Goal: Complete application form

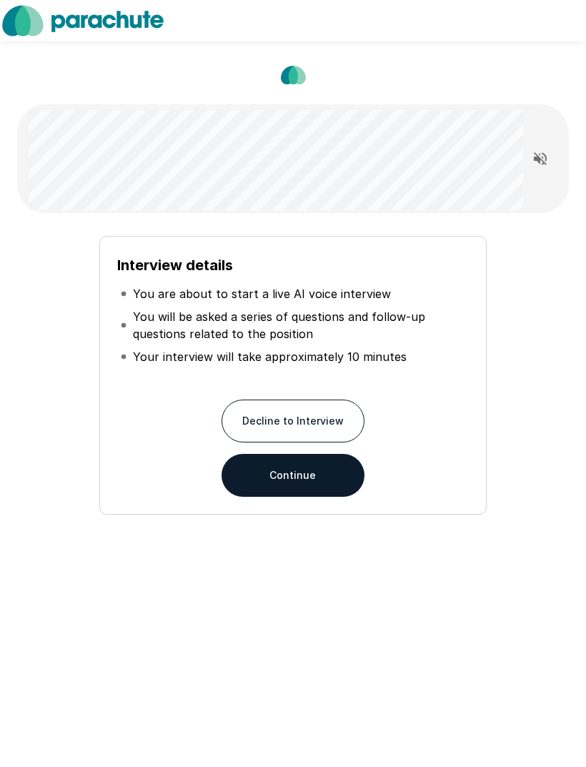
click at [322, 468] on button "Continue" at bounding box center [293, 475] width 143 height 43
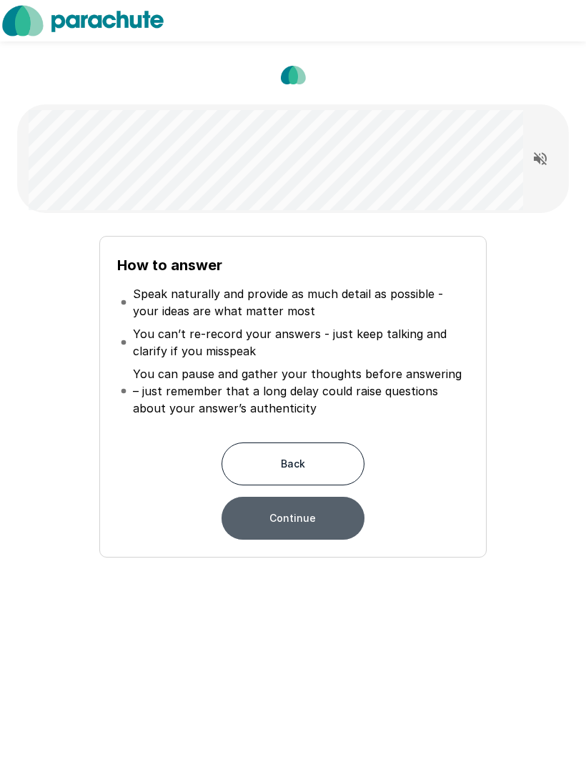
click at [317, 523] on button "Continue" at bounding box center [293, 518] width 143 height 43
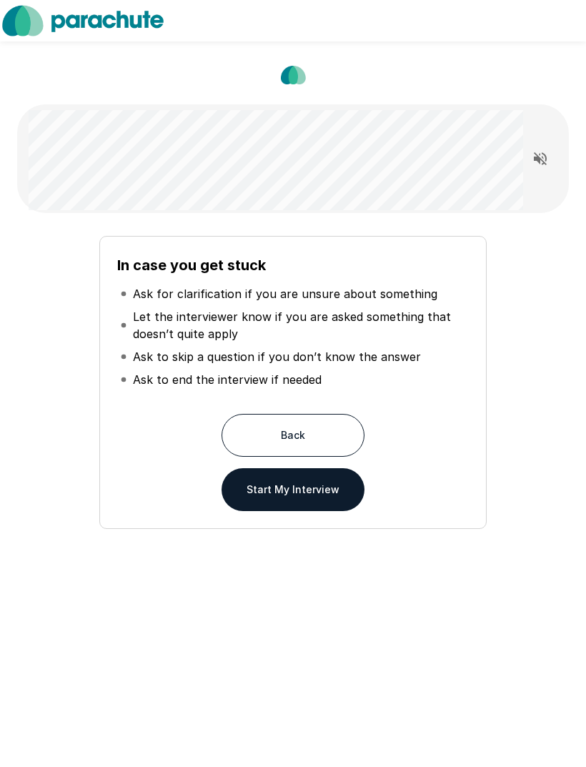
click at [332, 503] on button "Start My Interview" at bounding box center [293, 489] width 143 height 43
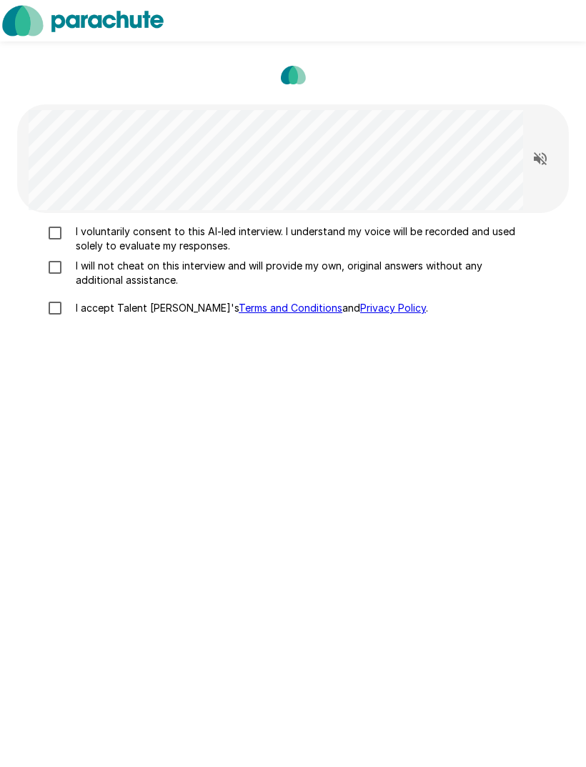
click at [36, 280] on div "I voluntarily consent to this AI-led interview. I understand my voice will be r…" at bounding box center [293, 273] width 541 height 99
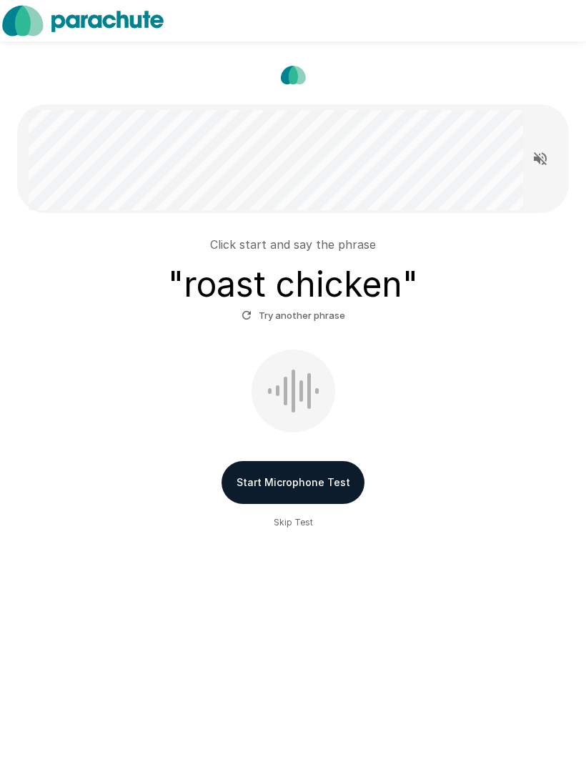
click at [320, 481] on button "Start Microphone Test" at bounding box center [293, 482] width 143 height 43
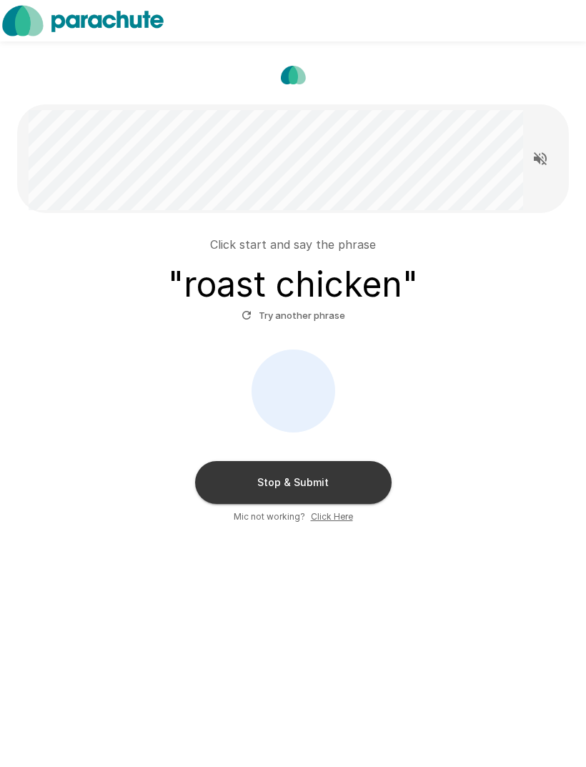
click at [347, 478] on button "Stop & Submit" at bounding box center [293, 482] width 197 height 43
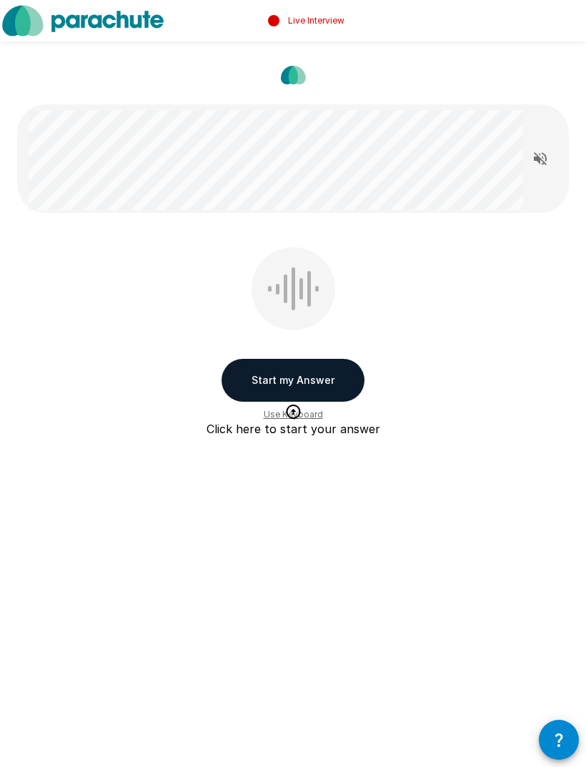
click at [330, 385] on button "Start my Answer" at bounding box center [293, 380] width 143 height 43
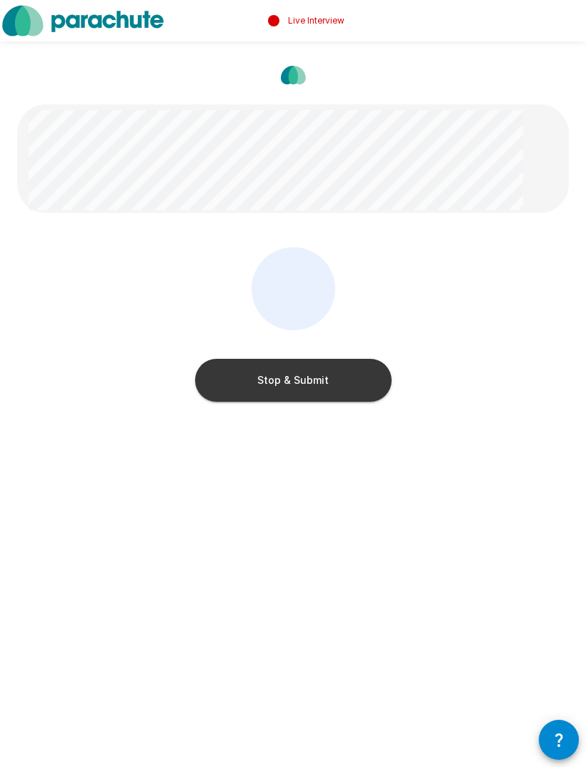
click at [356, 379] on button "Stop & Submit" at bounding box center [293, 380] width 197 height 43
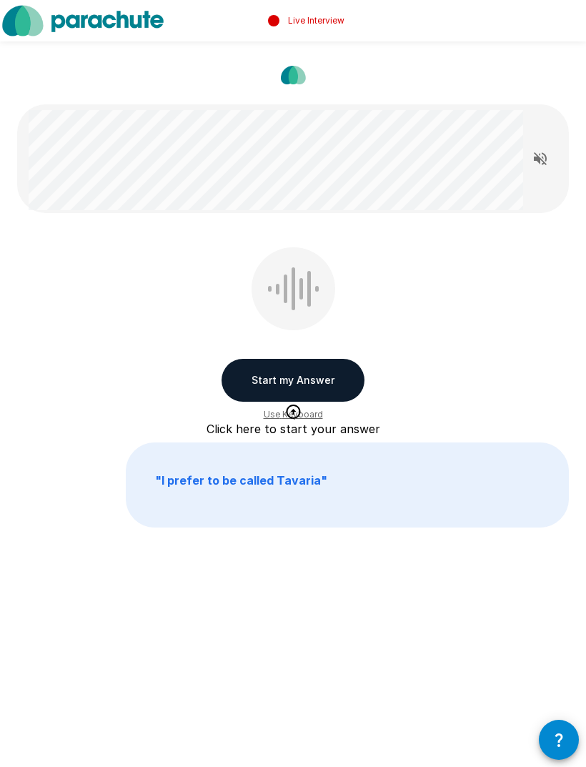
click at [337, 387] on button "Start my Answer" at bounding box center [293, 380] width 143 height 43
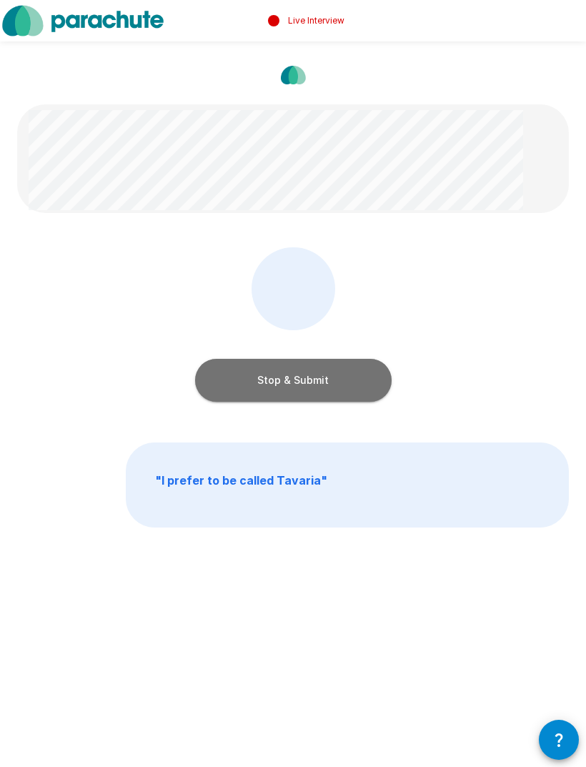
click at [351, 375] on button "Stop & Submit" at bounding box center [293, 380] width 197 height 43
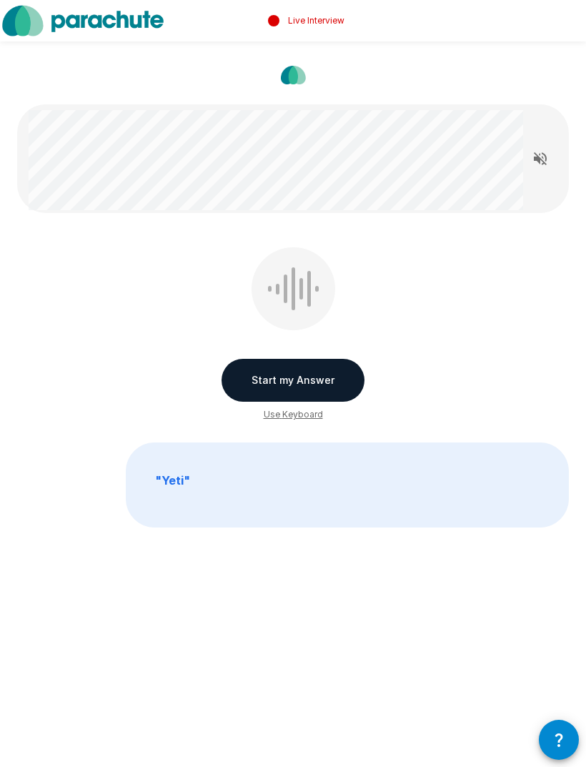
click at [331, 382] on button "Start my Answer" at bounding box center [293, 380] width 143 height 43
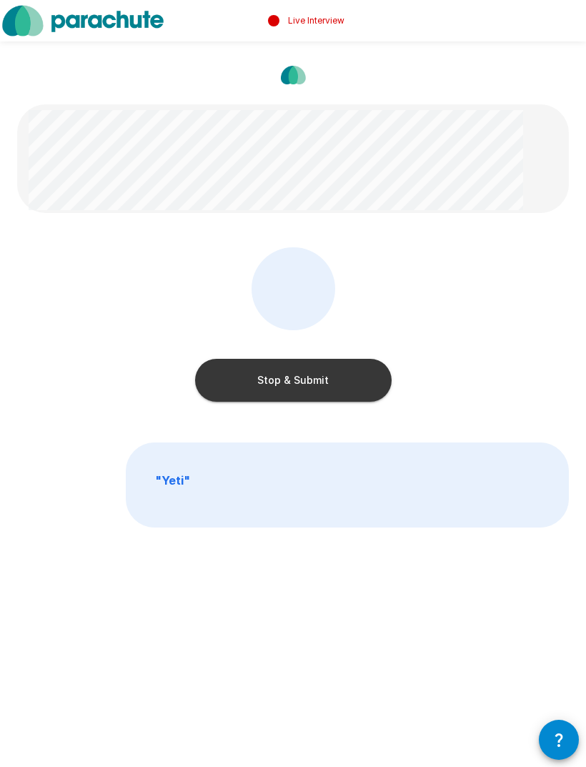
click at [352, 382] on button "Stop & Submit" at bounding box center [293, 380] width 197 height 43
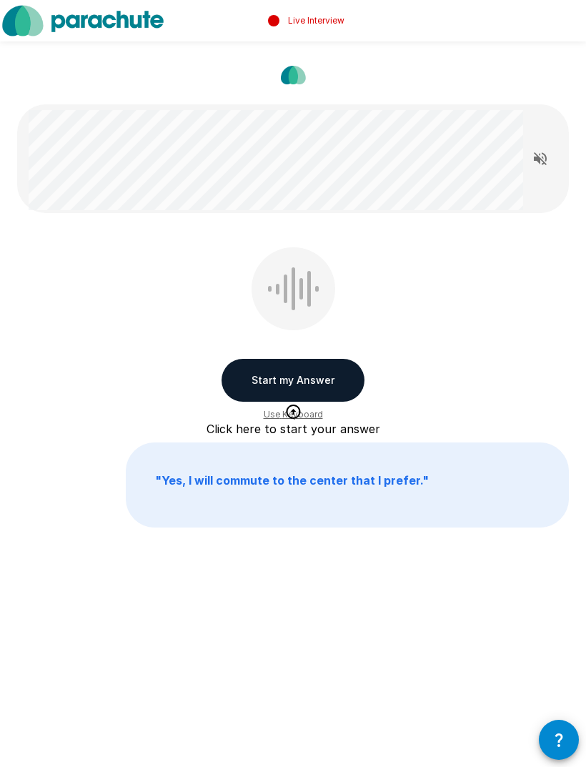
click at [342, 370] on button "Start my Answer" at bounding box center [293, 380] width 143 height 43
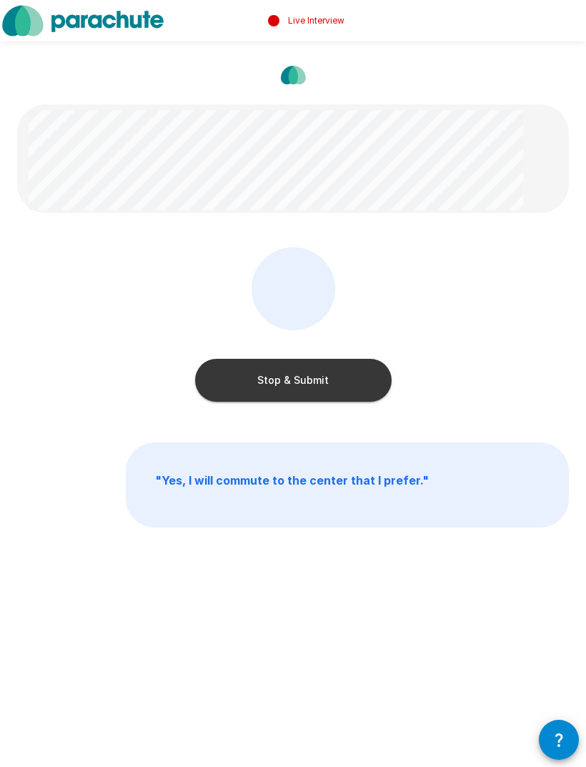
click at [355, 389] on button "Stop & Submit" at bounding box center [293, 380] width 197 height 43
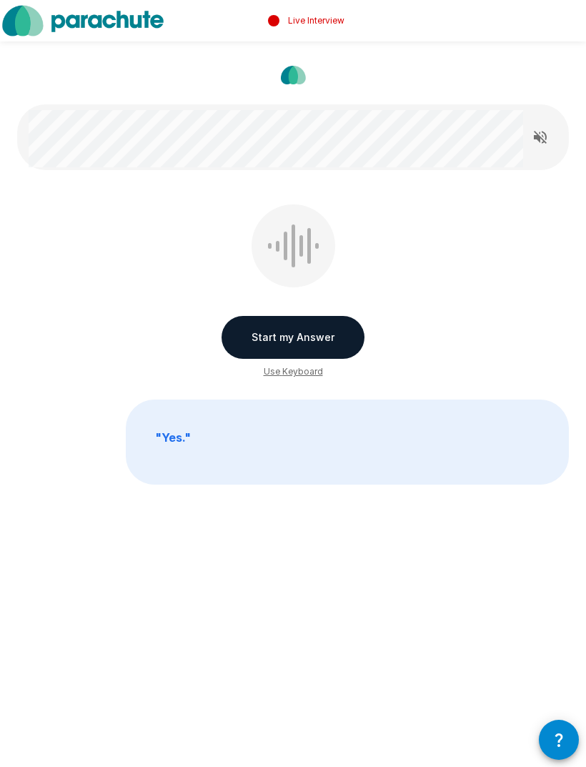
click at [332, 340] on button "Start my Answer" at bounding box center [293, 337] width 143 height 43
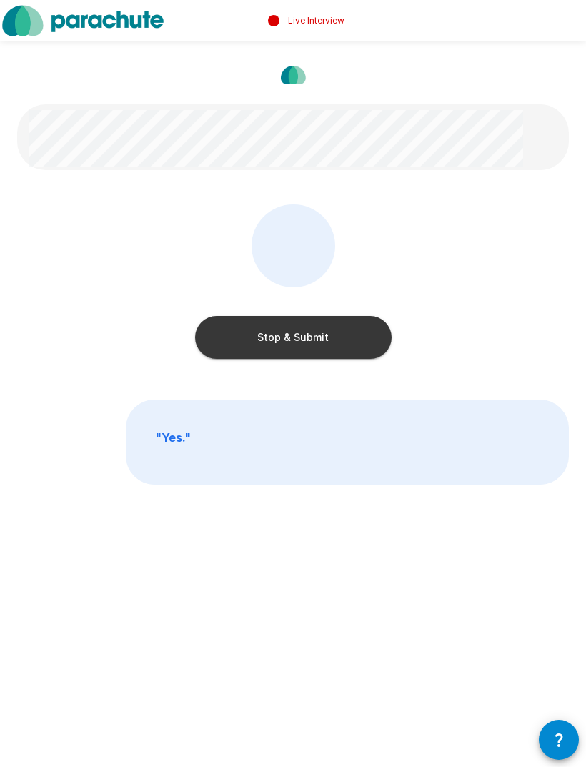
click at [348, 335] on button "Stop & Submit" at bounding box center [293, 337] width 197 height 43
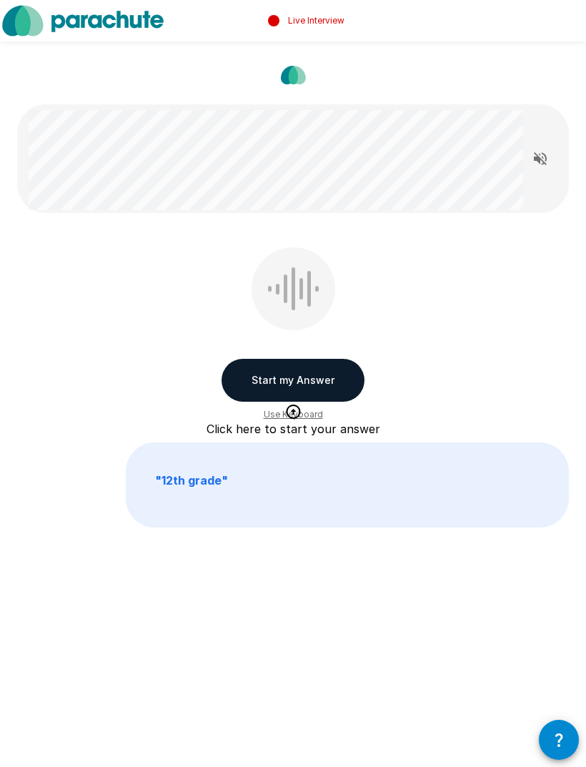
click at [310, 388] on button "Start my Answer" at bounding box center [293, 380] width 143 height 43
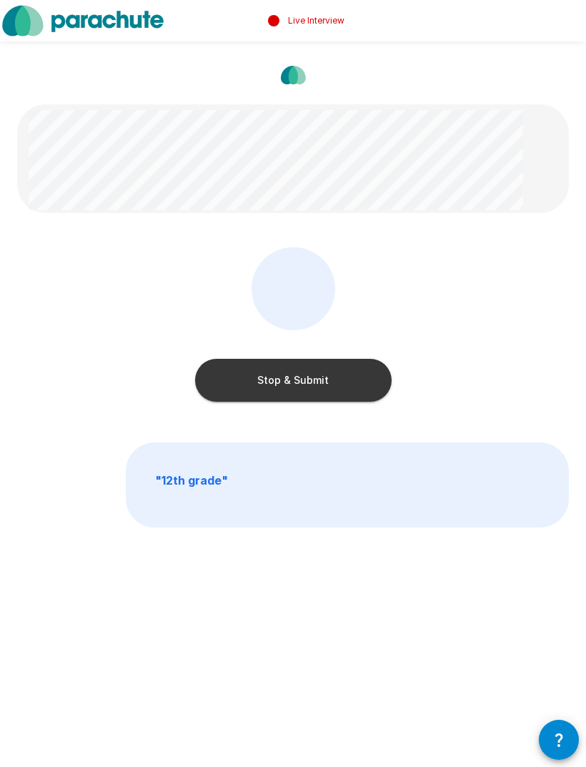
click at [334, 368] on button "Stop & Submit" at bounding box center [293, 380] width 197 height 43
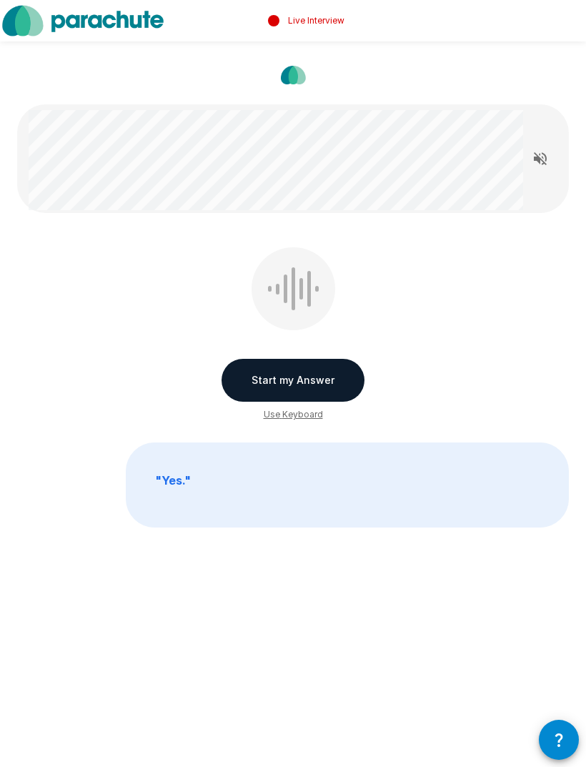
click at [315, 367] on button "Start my Answer" at bounding box center [293, 380] width 143 height 43
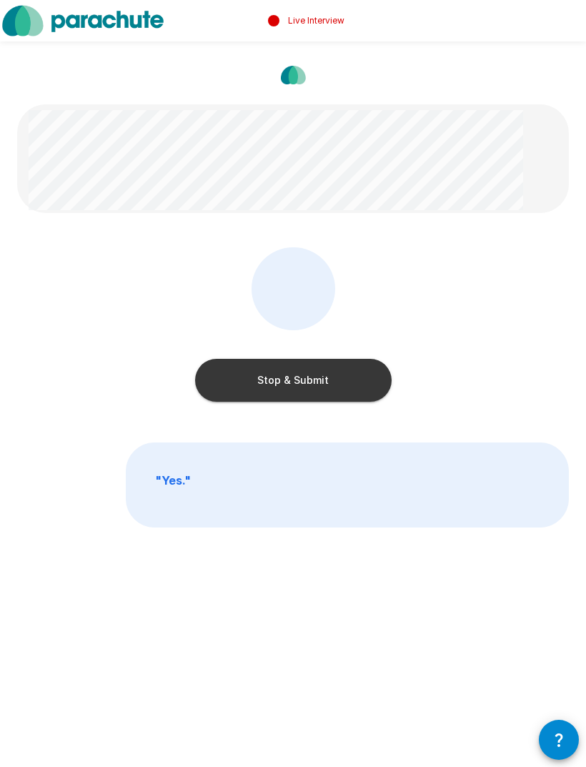
click at [297, 356] on div "Stop & Submit" at bounding box center [293, 365] width 197 height 71
click at [297, 355] on div "Stop & Submit" at bounding box center [293, 365] width 197 height 71
click at [304, 372] on button "Stop & Submit" at bounding box center [293, 380] width 197 height 43
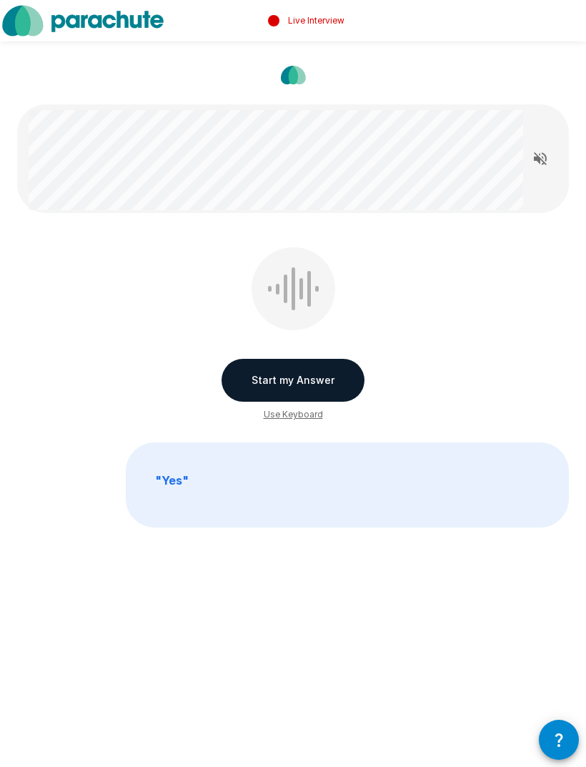
click at [330, 378] on button "Start my Answer" at bounding box center [293, 380] width 143 height 43
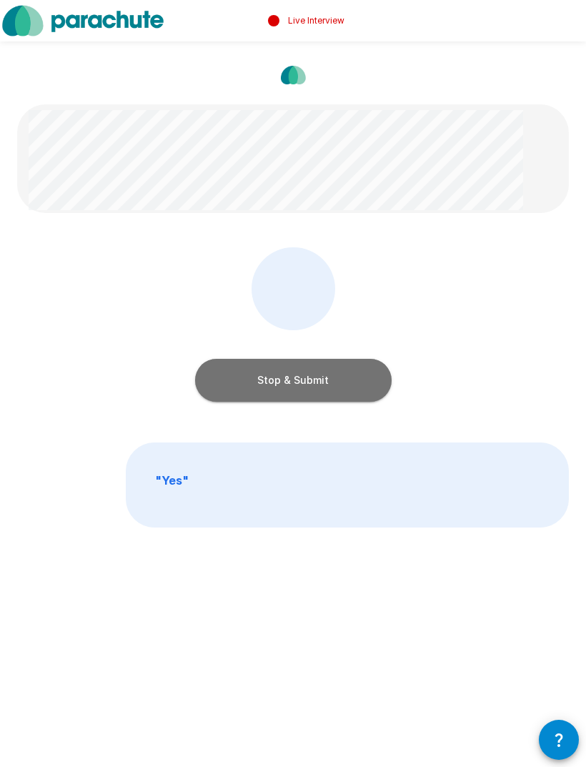
click at [306, 376] on button "Stop & Submit" at bounding box center [293, 380] width 197 height 43
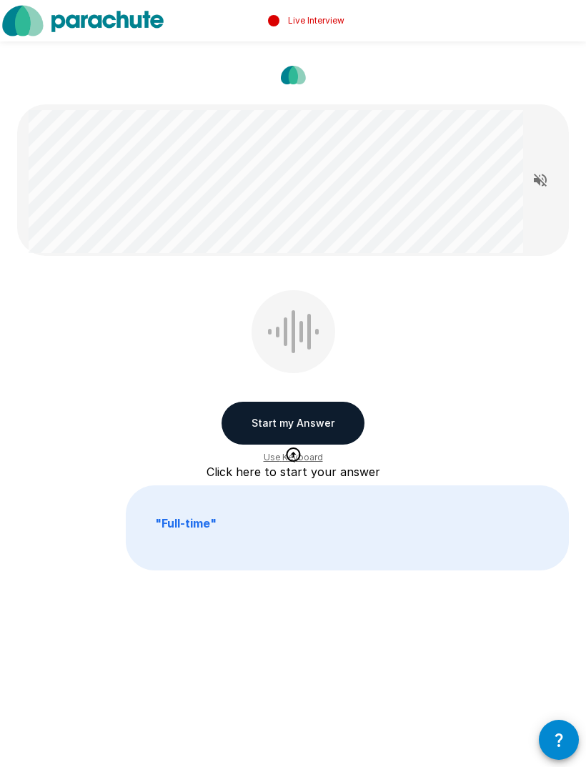
click at [323, 420] on button "Start my Answer" at bounding box center [293, 423] width 143 height 43
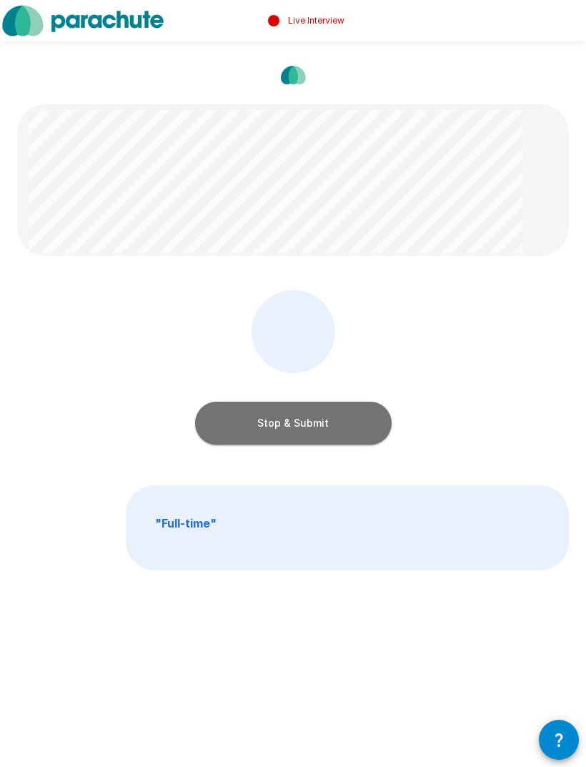
click at [317, 423] on button "Stop & Submit" at bounding box center [293, 423] width 197 height 43
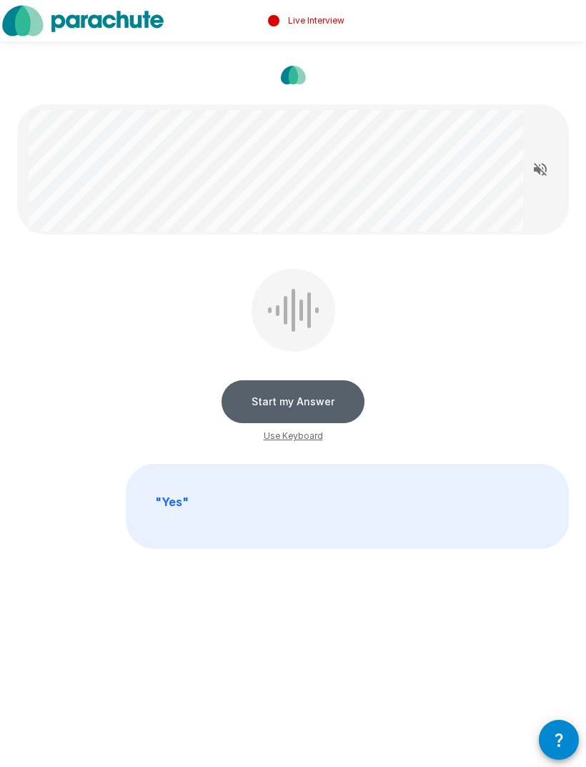
click at [327, 395] on button "Start my Answer" at bounding box center [293, 401] width 143 height 43
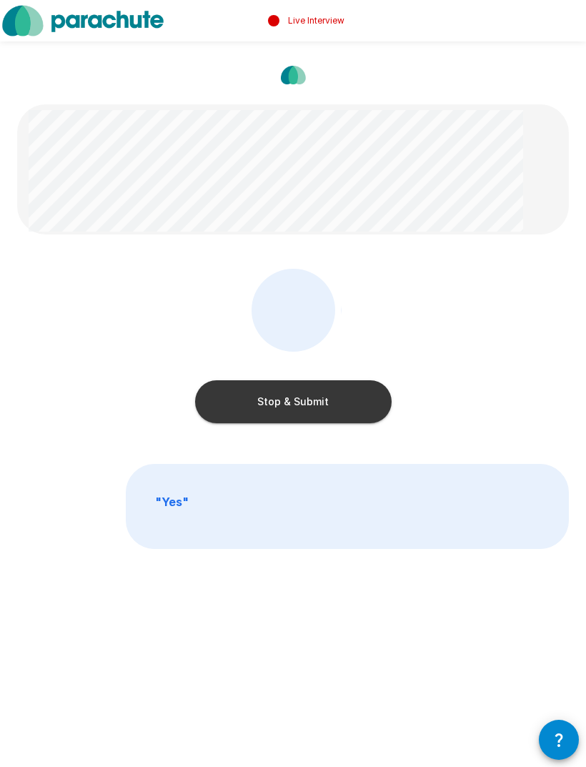
click at [345, 408] on button "Stop & Submit" at bounding box center [293, 401] width 197 height 43
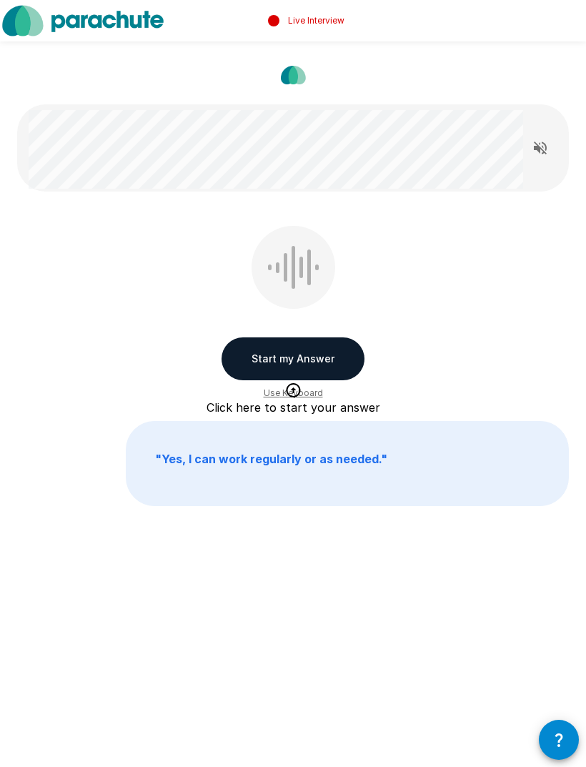
click at [324, 353] on button "Start my Answer" at bounding box center [293, 358] width 143 height 43
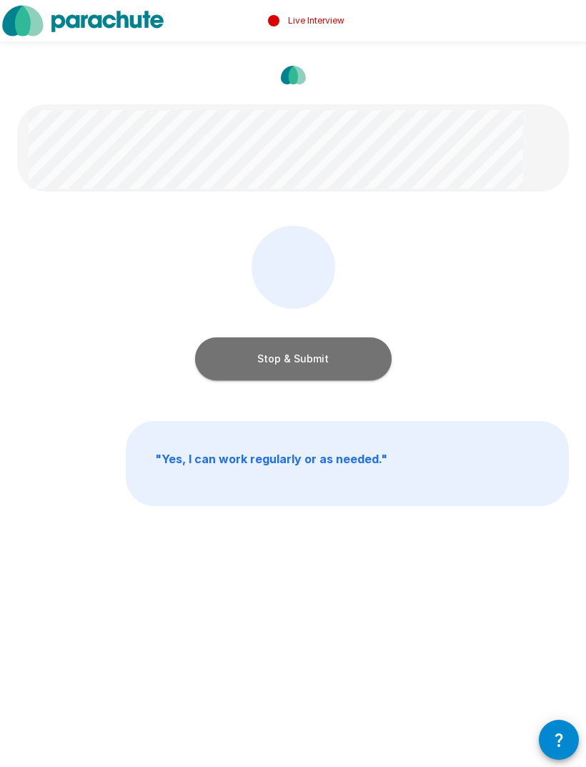
click at [338, 351] on button "Stop & Submit" at bounding box center [293, 358] width 197 height 43
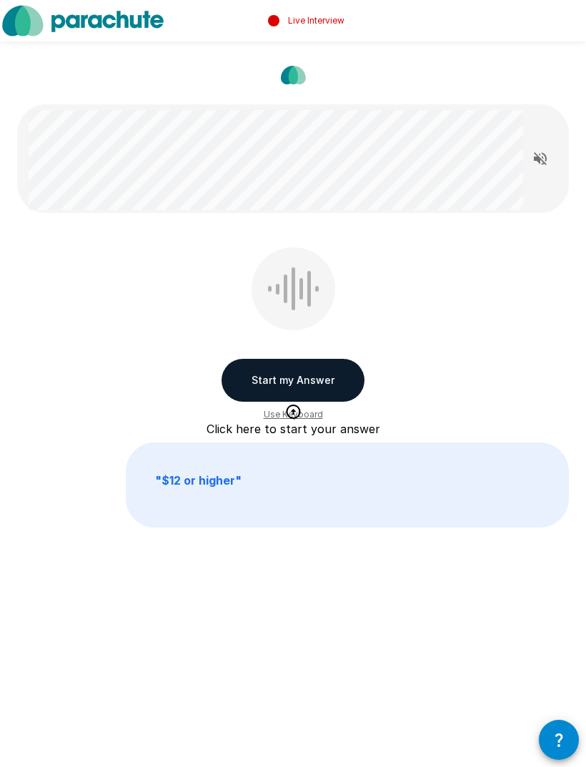
click at [331, 380] on button "Start my Answer" at bounding box center [293, 380] width 143 height 43
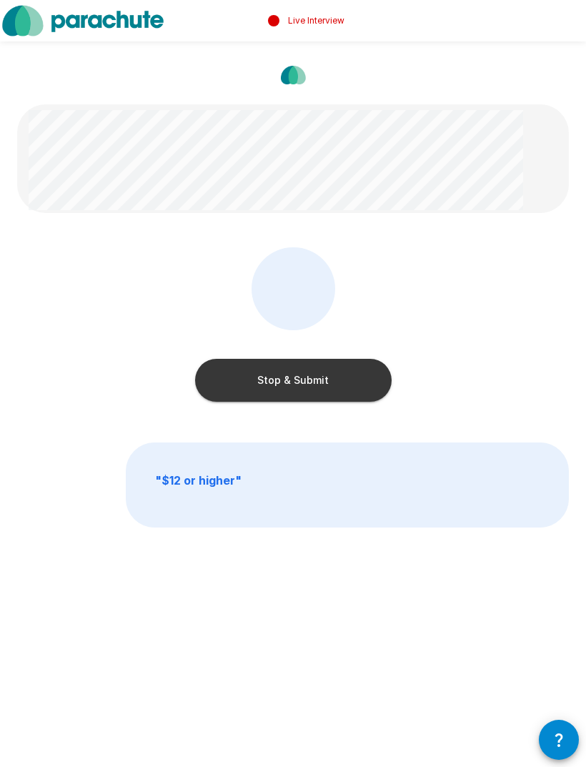
click at [346, 366] on button "Stop & Submit" at bounding box center [293, 380] width 197 height 43
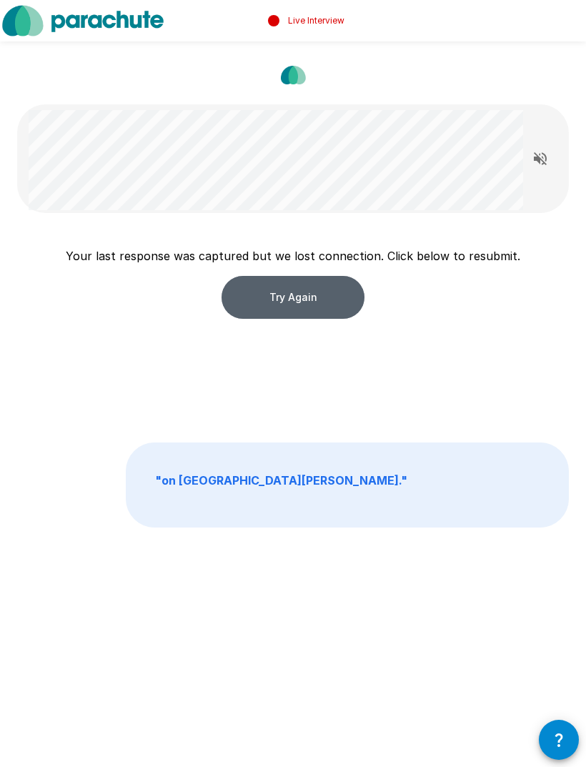
click at [324, 295] on button "Try Again" at bounding box center [293, 297] width 143 height 43
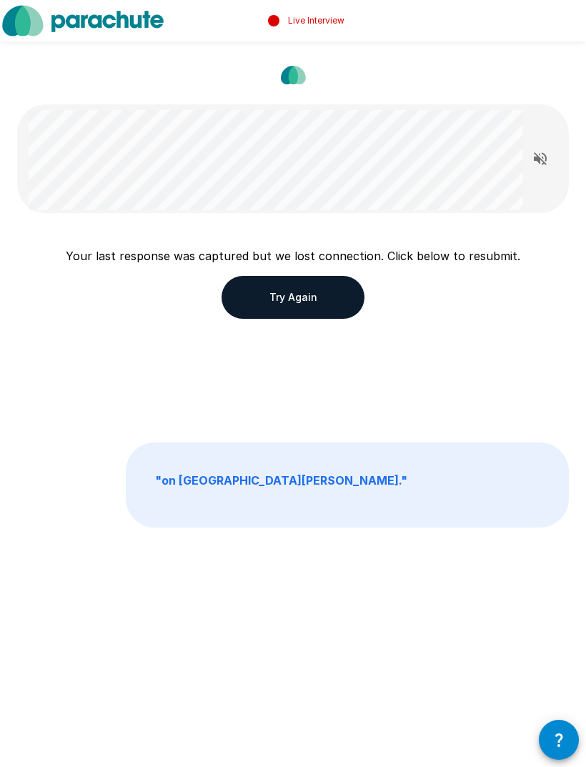
click at [332, 310] on button "Try Again" at bounding box center [293, 297] width 143 height 43
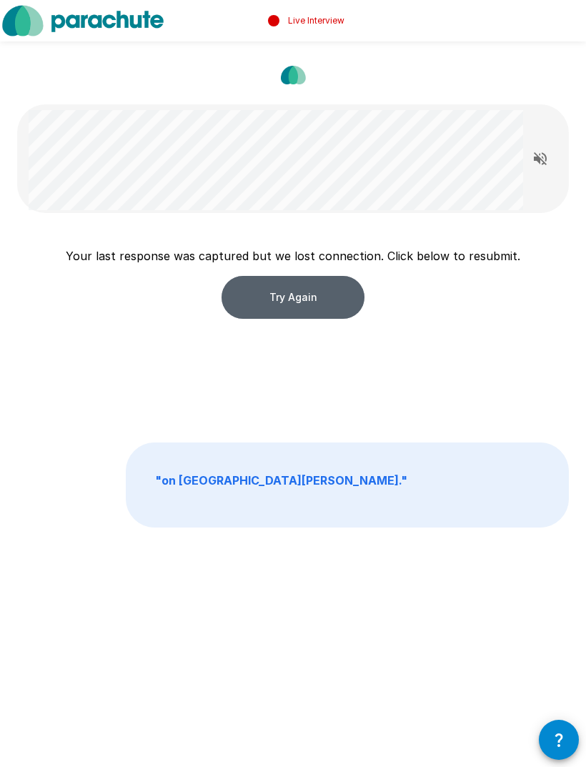
click at [335, 305] on button "Try Again" at bounding box center [293, 297] width 143 height 43
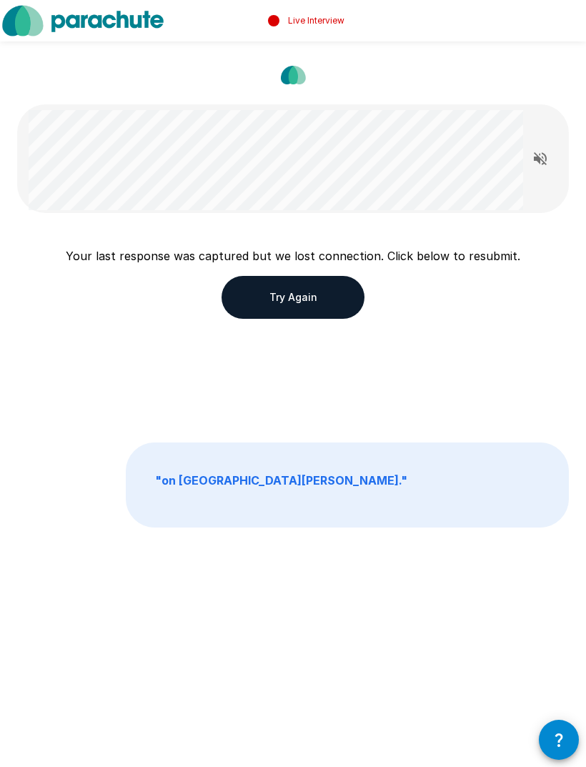
click at [315, 293] on button "Try Again" at bounding box center [293, 297] width 143 height 43
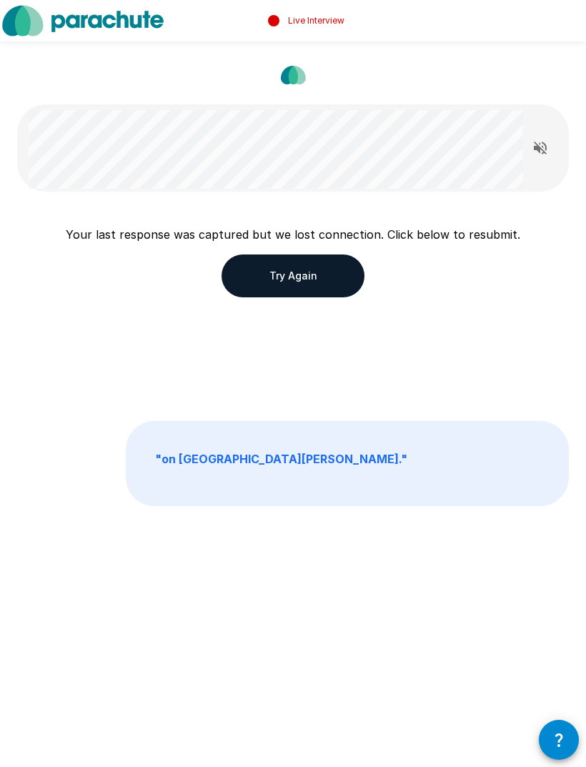
click at [305, 255] on button "Try Again" at bounding box center [293, 276] width 143 height 43
click at [325, 265] on button "Try Again" at bounding box center [293, 276] width 143 height 43
click at [313, 267] on button "Try Again" at bounding box center [293, 276] width 143 height 43
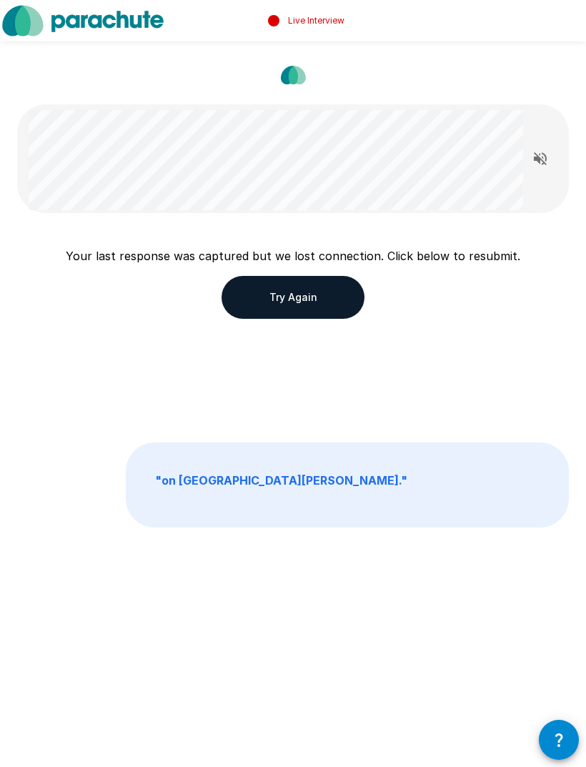
click at [332, 268] on div "Your last response was captured but we lost connection. Click below to resubmit…" at bounding box center [293, 282] width 455 height 71
click at [325, 303] on button "Try Again" at bounding box center [293, 297] width 143 height 43
click at [291, 292] on button "Try Again" at bounding box center [293, 297] width 143 height 43
click at [275, 287] on button "Try Again" at bounding box center [293, 297] width 143 height 43
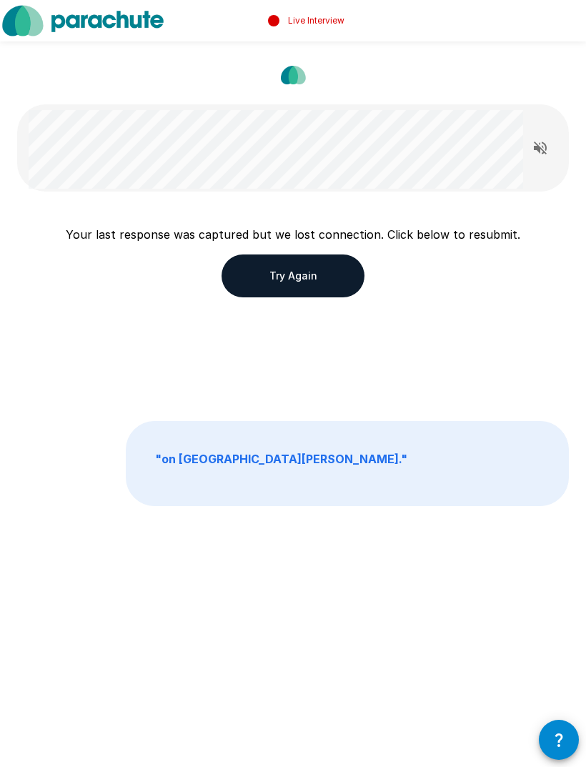
click at [303, 269] on button "Try Again" at bounding box center [293, 276] width 143 height 43
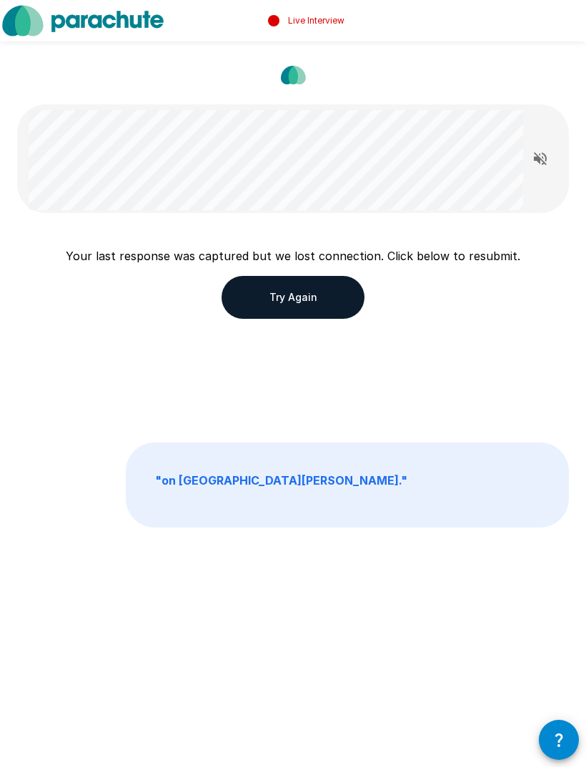
click at [322, 299] on button "Try Again" at bounding box center [293, 297] width 143 height 43
click at [334, 281] on button "Try Again" at bounding box center [293, 297] width 143 height 43
click at [332, 315] on button "Try Again" at bounding box center [293, 297] width 143 height 43
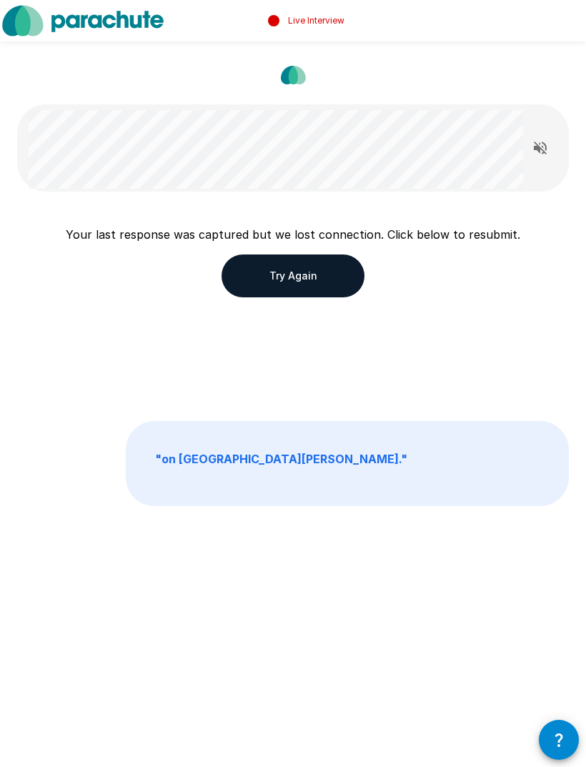
click at [294, 268] on button "Try Again" at bounding box center [293, 276] width 143 height 43
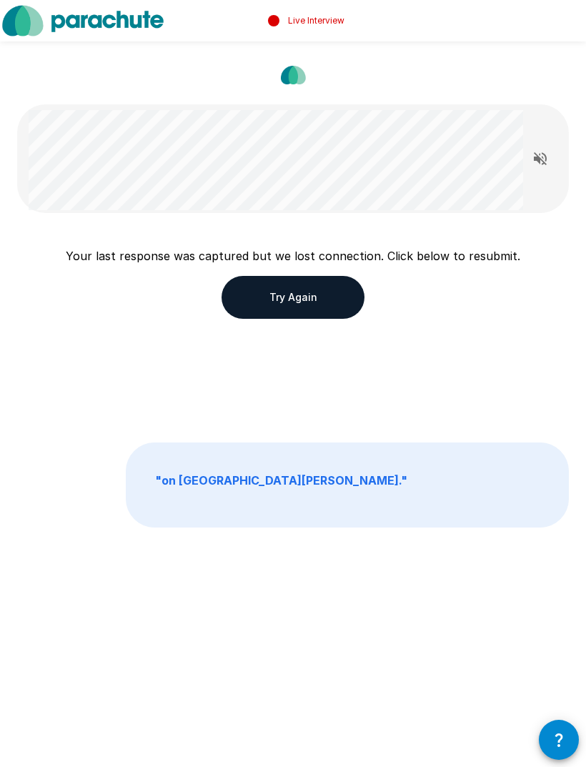
click at [291, 304] on button "Try Again" at bounding box center [293, 297] width 143 height 43
click at [287, 306] on button "Try Again" at bounding box center [293, 297] width 143 height 43
click at [322, 317] on button "Try Again" at bounding box center [293, 297] width 143 height 43
click at [305, 286] on button "Try Again" at bounding box center [293, 297] width 143 height 43
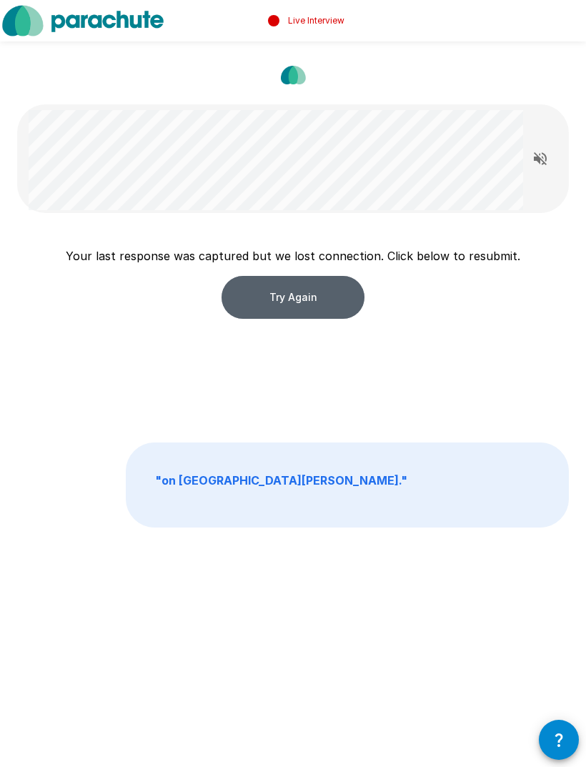
click at [300, 306] on button "Try Again" at bounding box center [293, 297] width 143 height 43
